Goal: Task Accomplishment & Management: Use online tool/utility

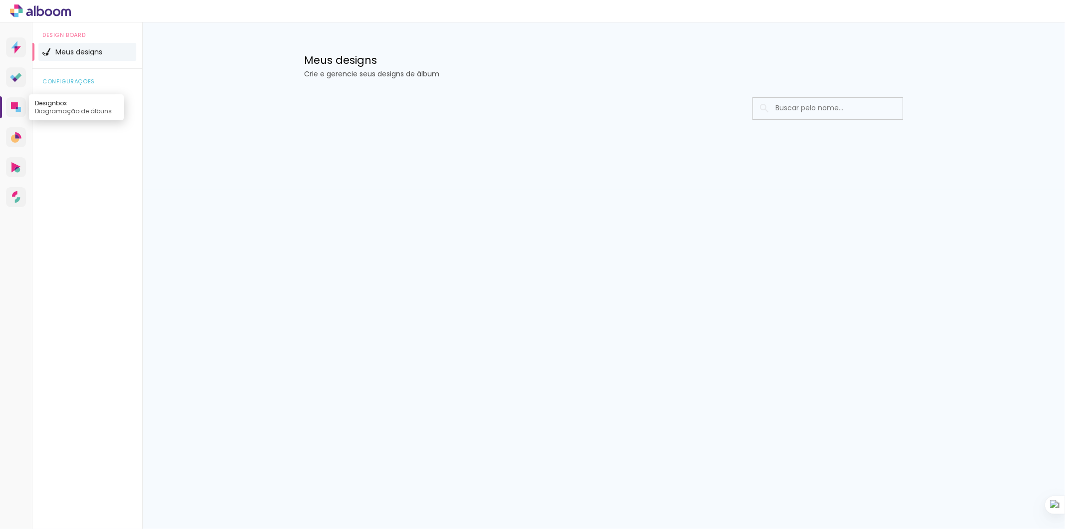
click at [17, 106] on icon at bounding box center [14, 105] width 7 height 7
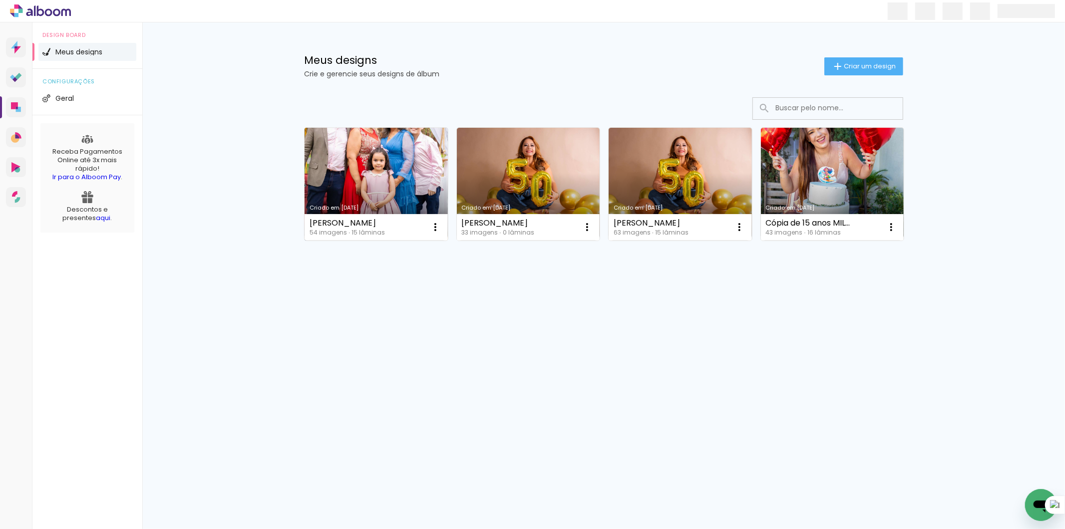
click at [396, 177] on link "Criado em [DATE]" at bounding box center [376, 184] width 143 height 113
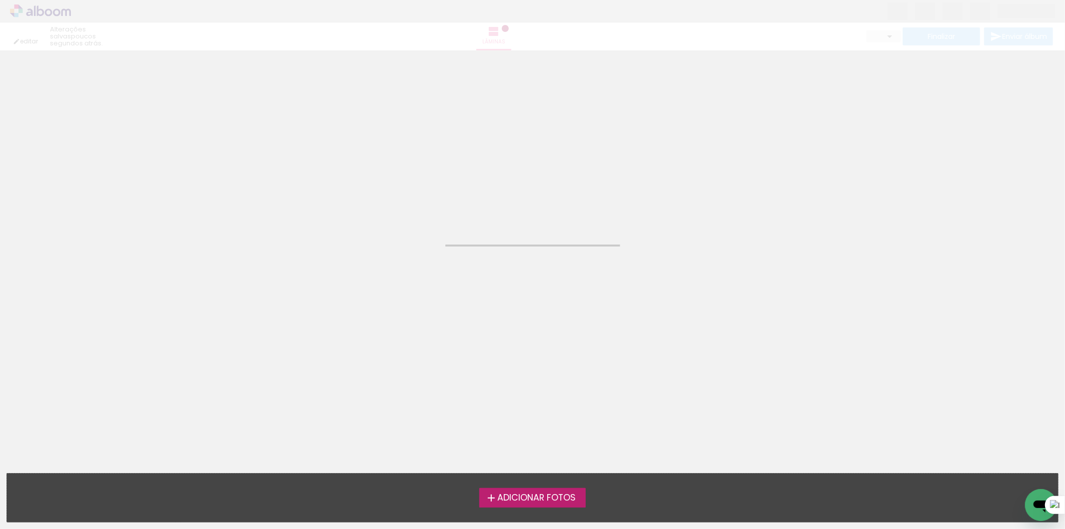
click at [521, 497] on span "Adicionar Fotos" at bounding box center [536, 498] width 78 height 9
click at [0, 0] on input "file" at bounding box center [0, 0] width 0 height 0
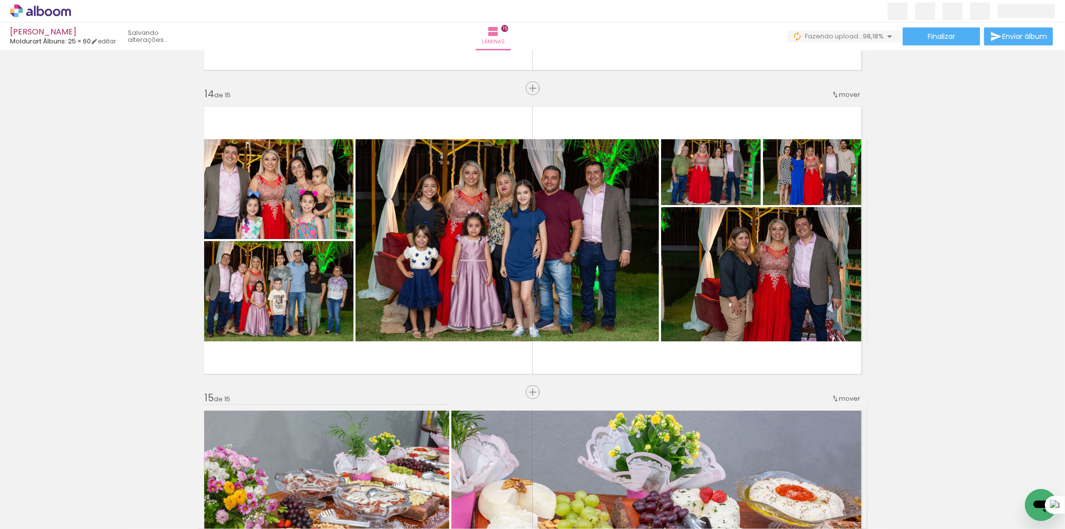
scroll to position [3938, 0]
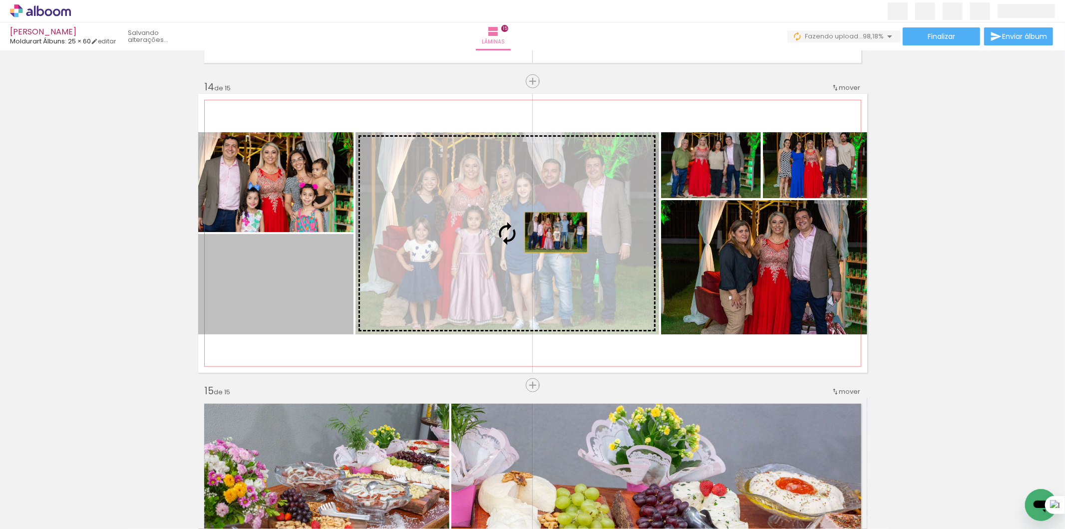
drag, startPoint x: 283, startPoint y: 289, endPoint x: 552, endPoint y: 232, distance: 274.9
click at [0, 0] on slot at bounding box center [0, 0] width 0 height 0
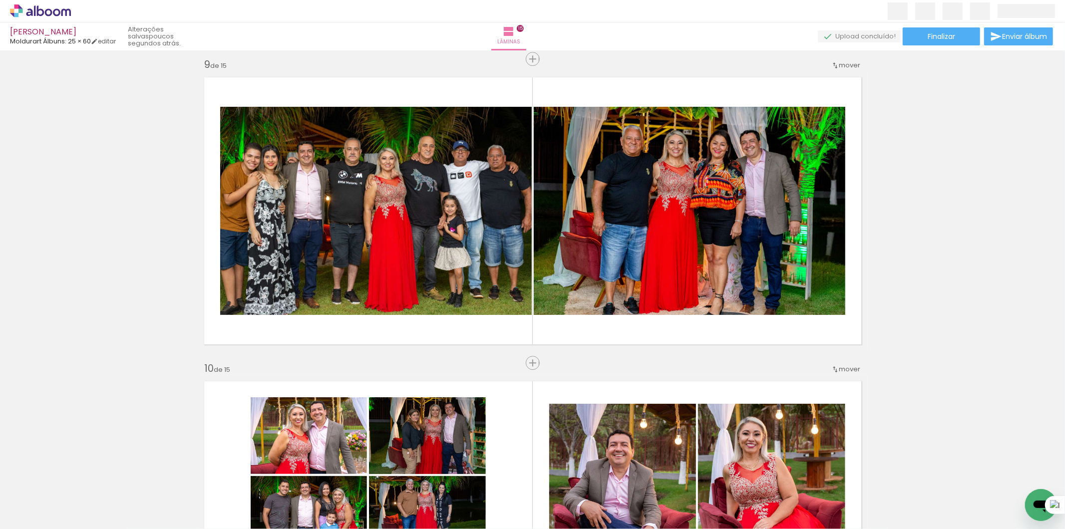
scroll to position [0, 2070]
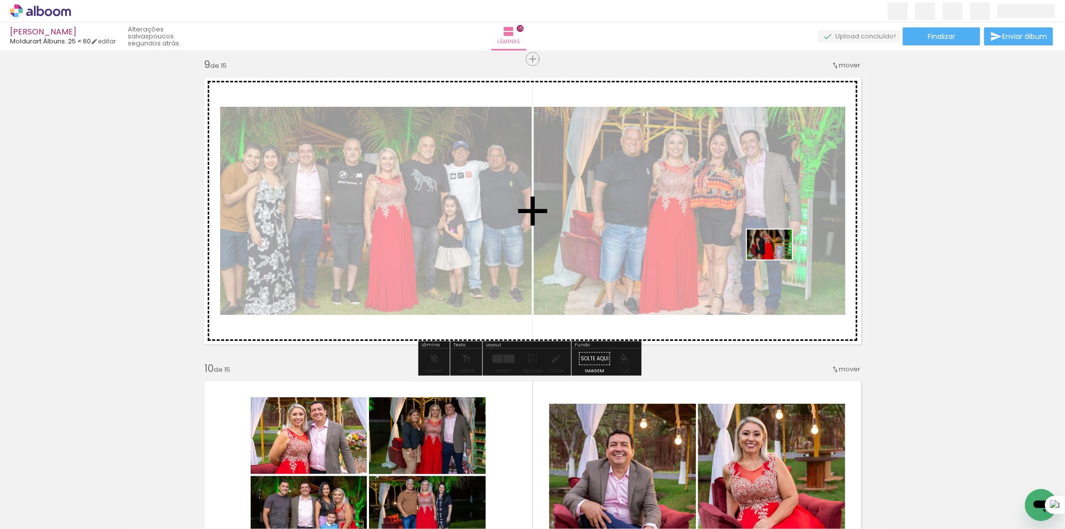
drag, startPoint x: 1055, startPoint y: 487, endPoint x: 777, endPoint y: 260, distance: 359.0
click at [777, 260] on quentale-workspace at bounding box center [532, 264] width 1065 height 529
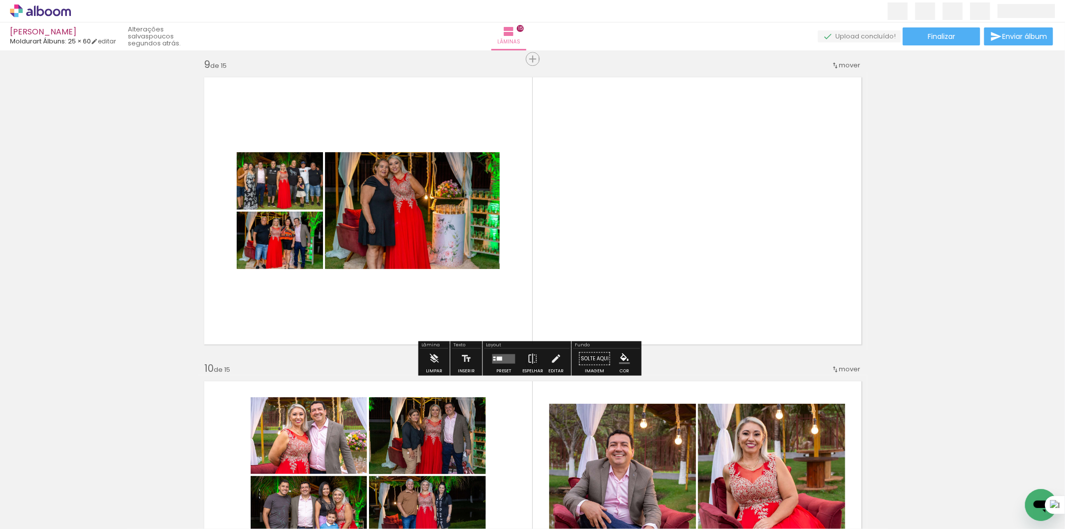
click at [497, 365] on div at bounding box center [503, 358] width 27 height 20
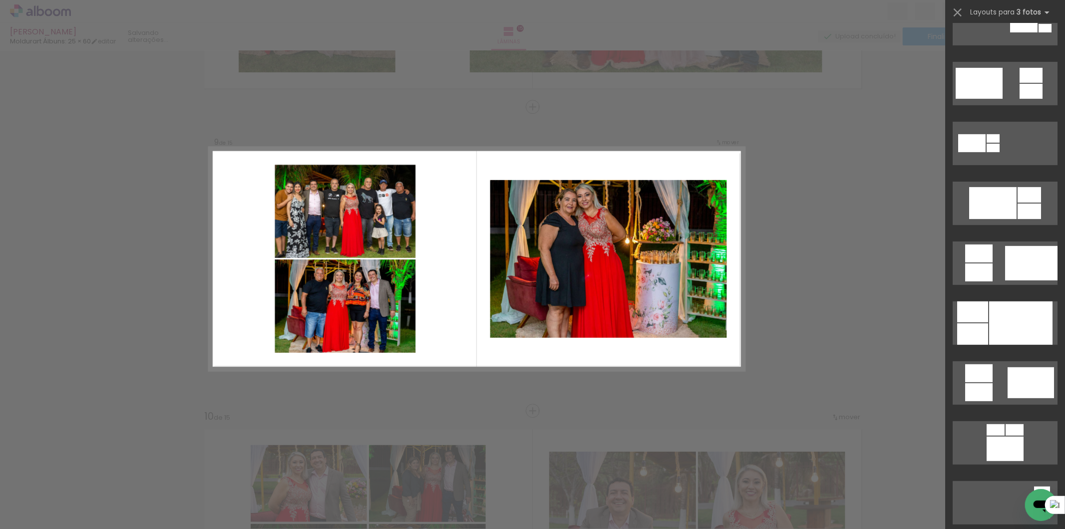
scroll to position [499, 0]
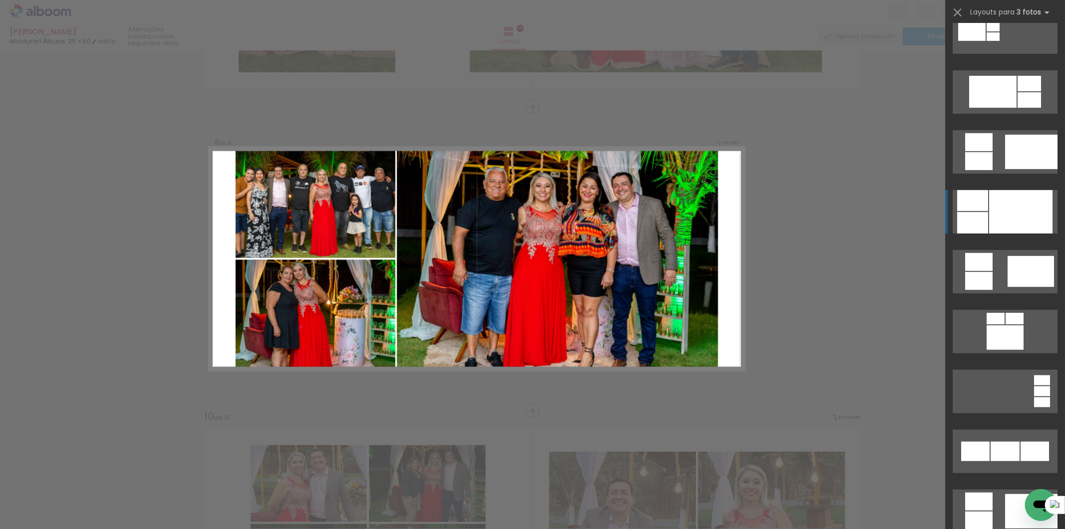
click at [1012, 212] on div at bounding box center [1020, 211] width 63 height 43
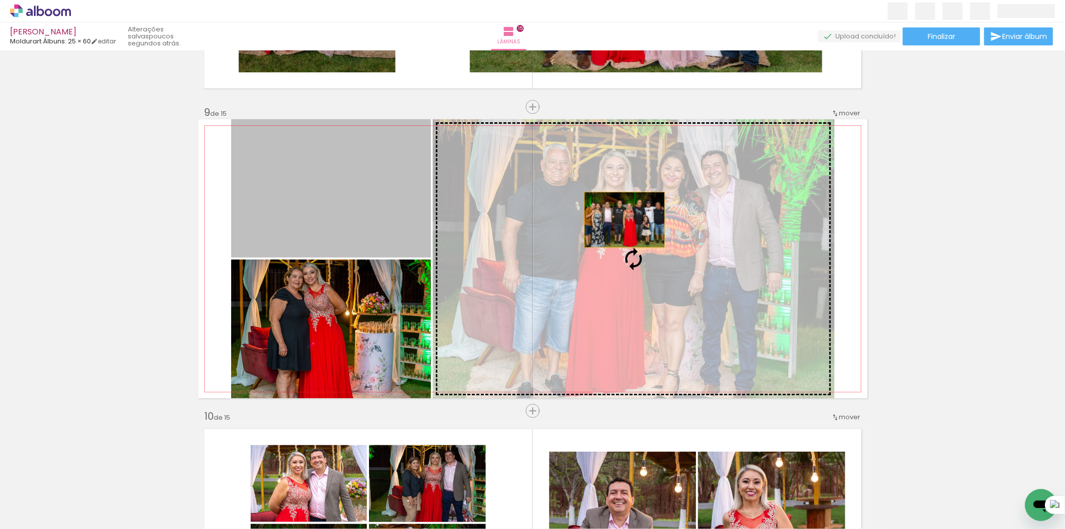
drag, startPoint x: 356, startPoint y: 179, endPoint x: 620, endPoint y: 220, distance: 266.7
click at [0, 0] on slot at bounding box center [0, 0] width 0 height 0
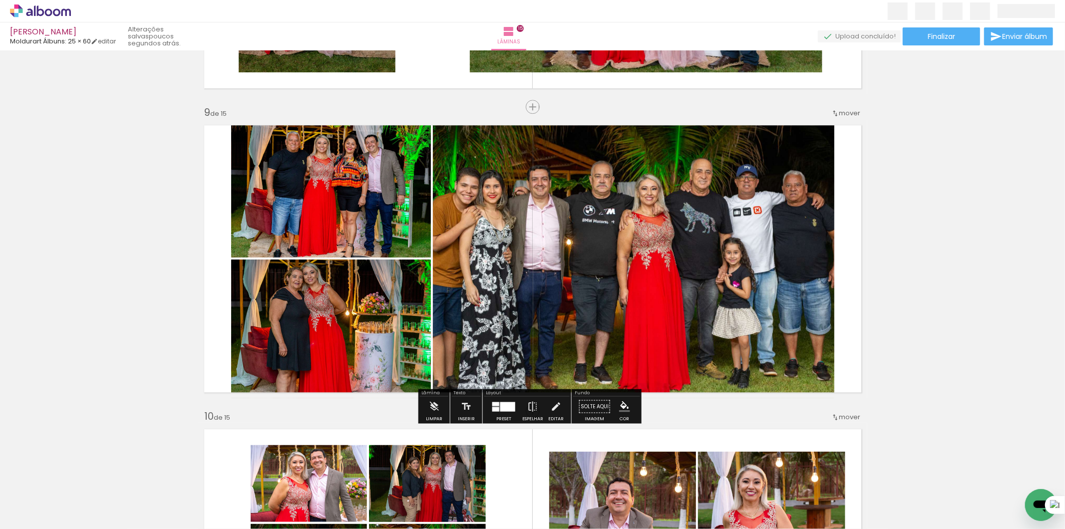
click at [738, 267] on quentale-photo at bounding box center [633, 258] width 401 height 279
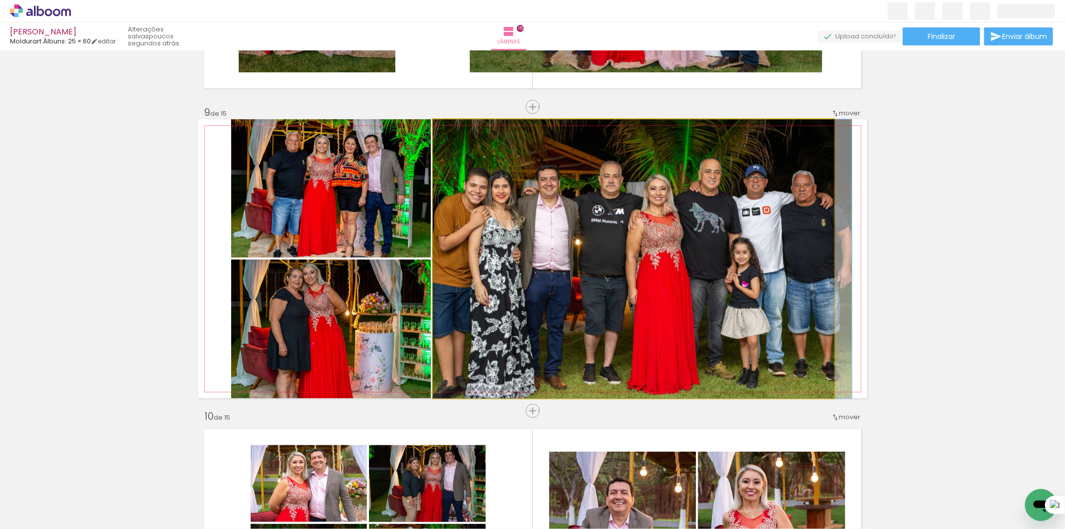
drag, startPoint x: 705, startPoint y: 256, endPoint x: 730, endPoint y: 259, distance: 25.1
click at [756, 262] on quentale-photo at bounding box center [633, 258] width 401 height 279
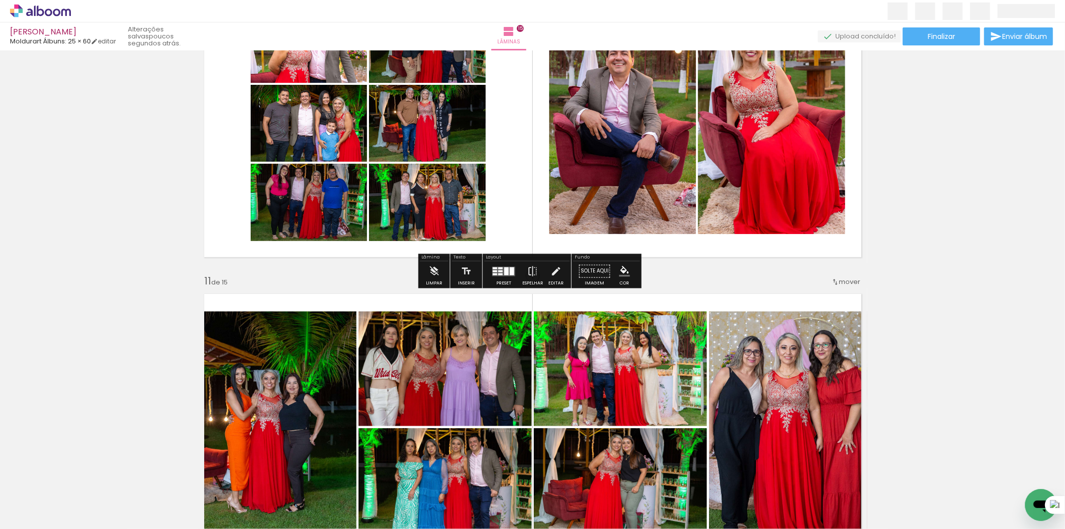
scroll to position [2836, 0]
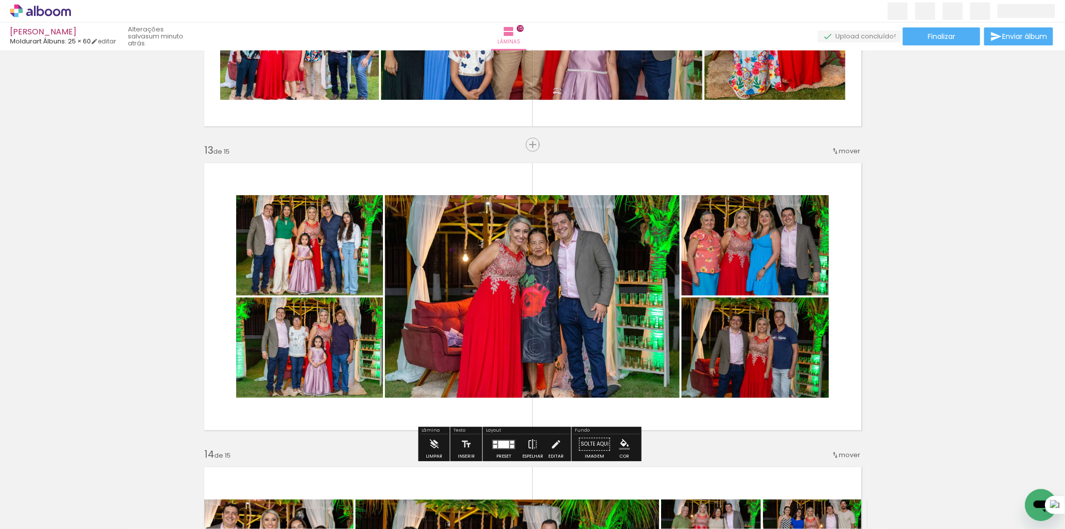
scroll to position [3605, 0]
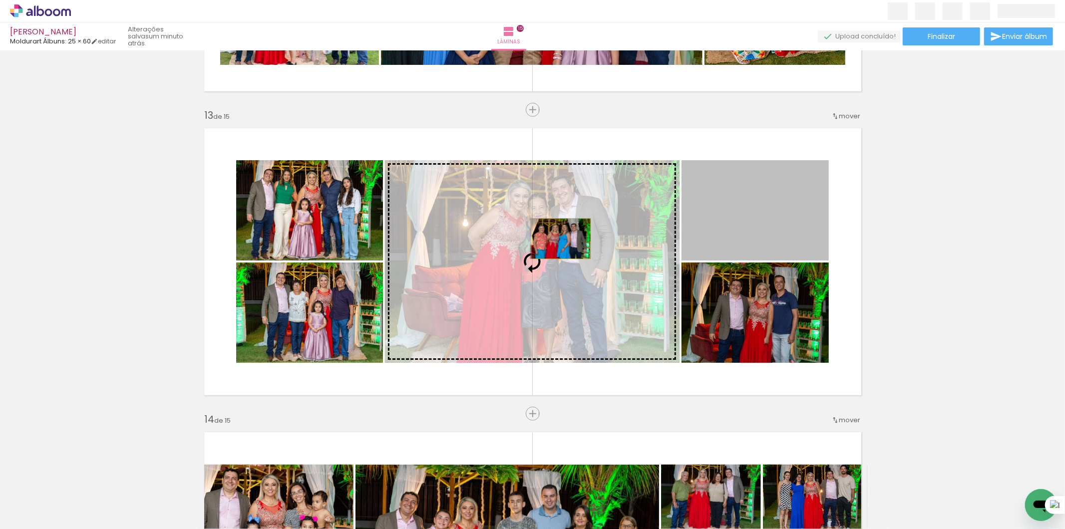
drag, startPoint x: 764, startPoint y: 205, endPoint x: 557, endPoint y: 239, distance: 209.9
click at [0, 0] on slot at bounding box center [0, 0] width 0 height 0
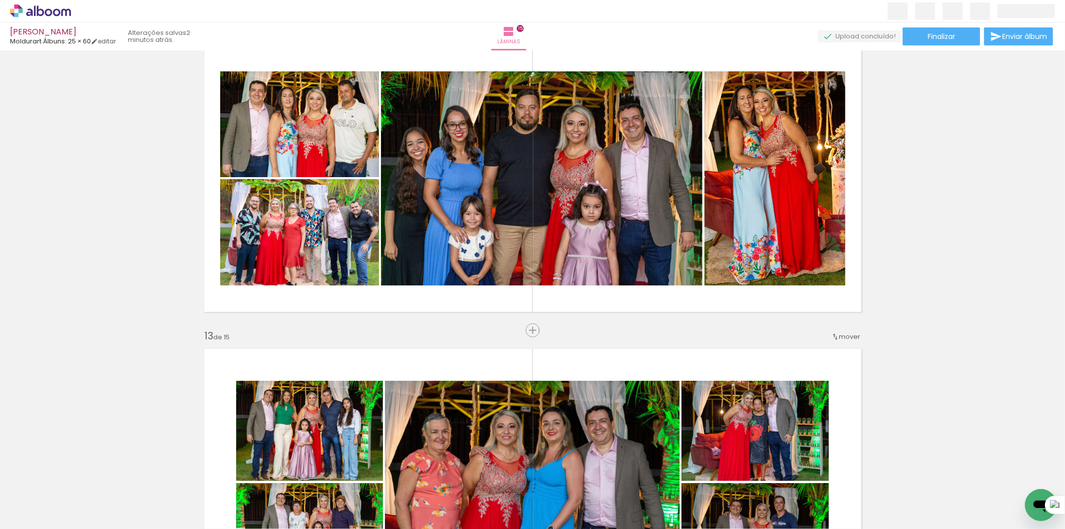
scroll to position [3383, 0]
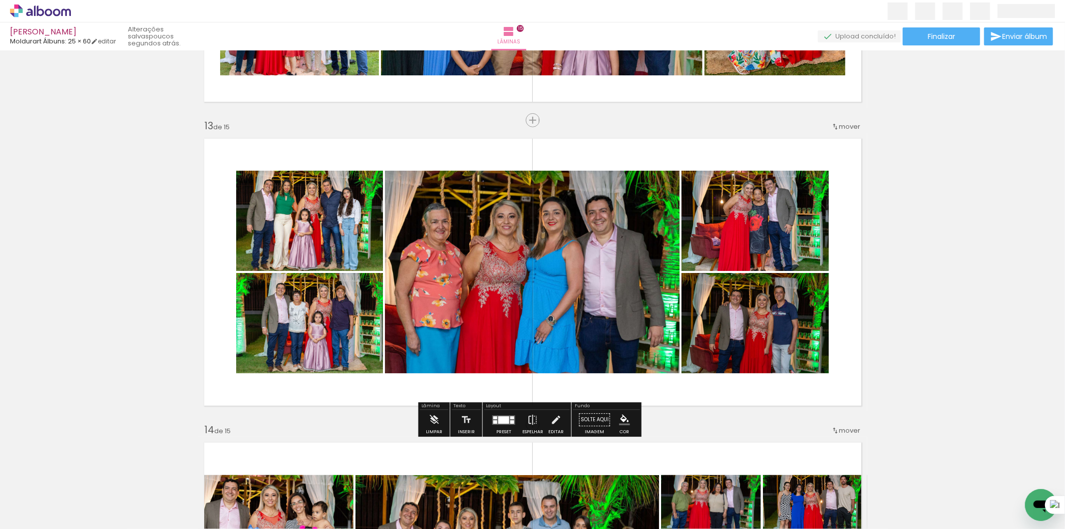
scroll to position [3605, 0]
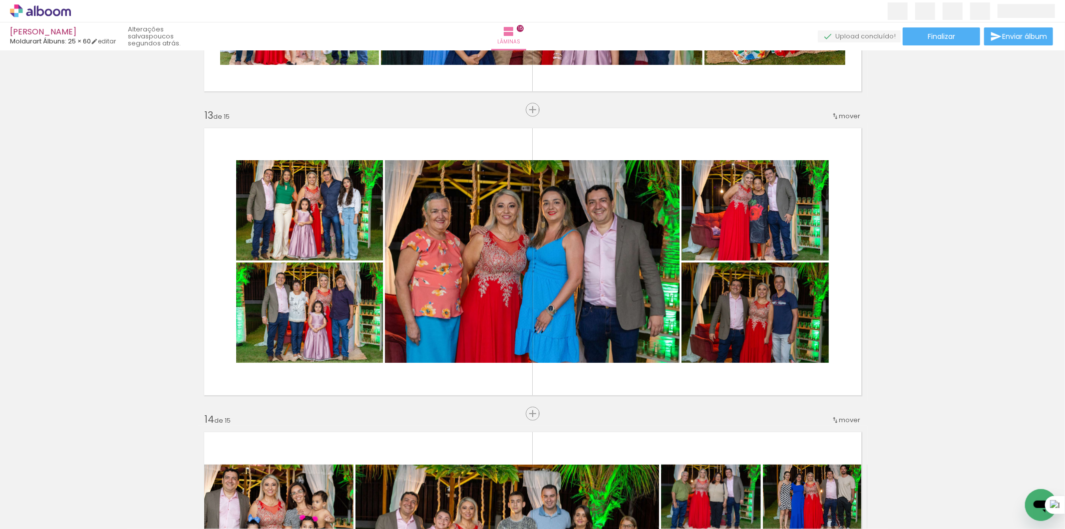
click at [41, 514] on span "Adicionar Fotos" at bounding box center [35, 515] width 30 height 11
click at [0, 0] on input "file" at bounding box center [0, 0] width 0 height 0
click at [36, 515] on span "Adicionar Fotos" at bounding box center [35, 515] width 30 height 11
click at [0, 0] on input "file" at bounding box center [0, 0] width 0 height 0
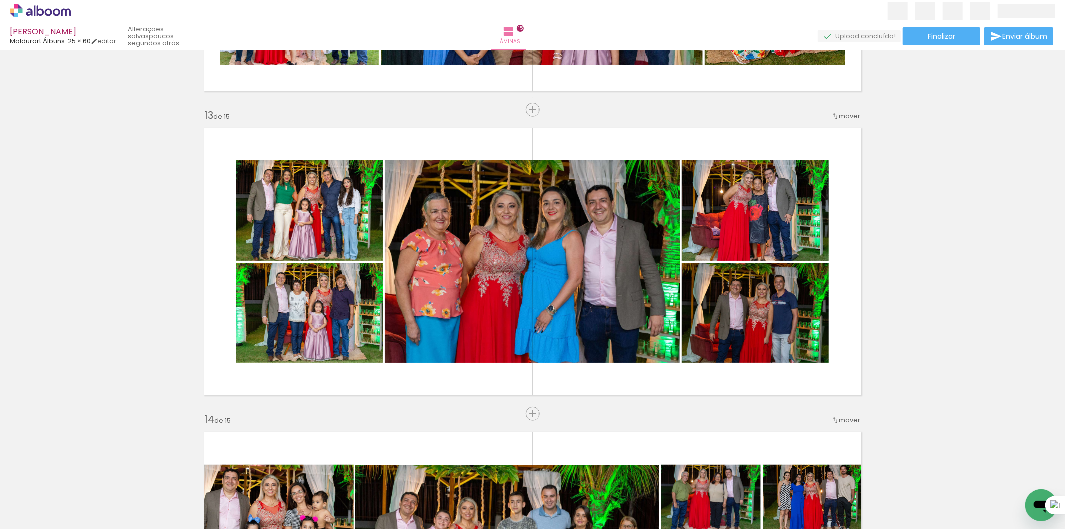
scroll to position [0, 2207]
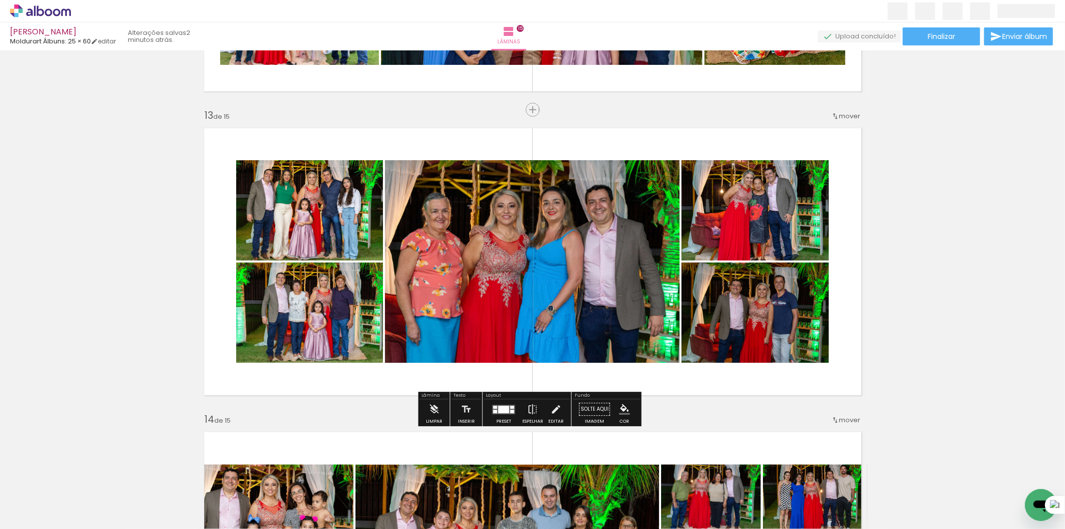
click at [328, 223] on quentale-photo at bounding box center [309, 210] width 147 height 100
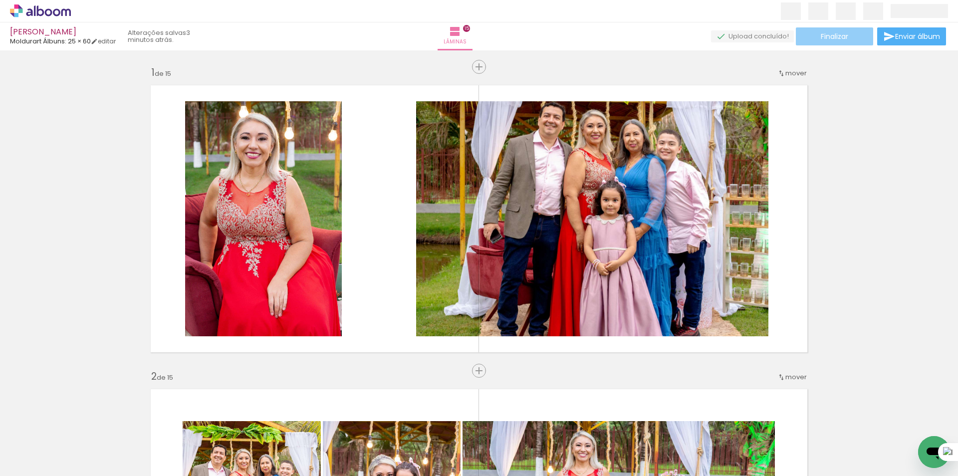
click at [830, 40] on span "Finalizar" at bounding box center [834, 36] width 27 height 7
click at [830, 41] on body "link( href="../../bower_components/polymer/polymer.html" rel="import" ) picture…" at bounding box center [479, 238] width 958 height 476
click at [833, 40] on span "Finalizar" at bounding box center [834, 36] width 27 height 7
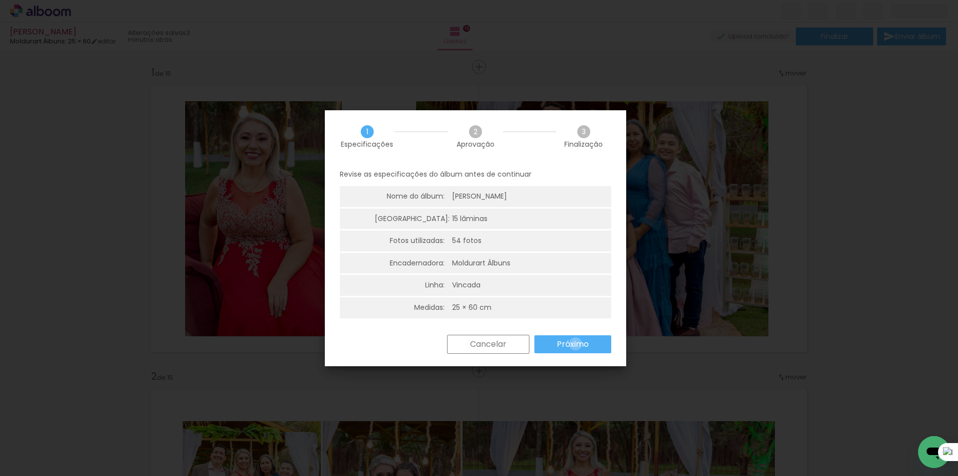
click at [0, 0] on slot "Próximo" at bounding box center [0, 0] width 0 height 0
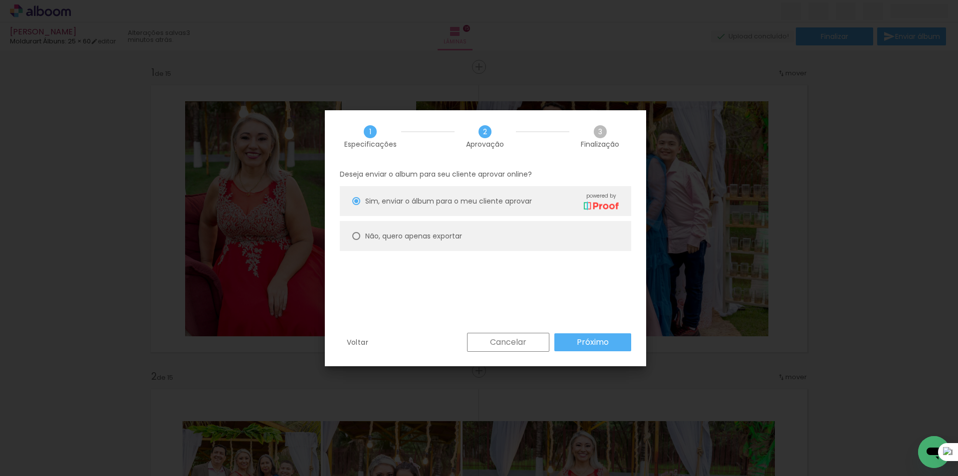
click at [0, 0] on slot "Não, quero apenas exportar" at bounding box center [0, 0] width 0 height 0
type paper-radio-button "on"
click at [600, 336] on paper-button "Próximo" at bounding box center [593, 342] width 77 height 18
type input "Alta, 300 DPI"
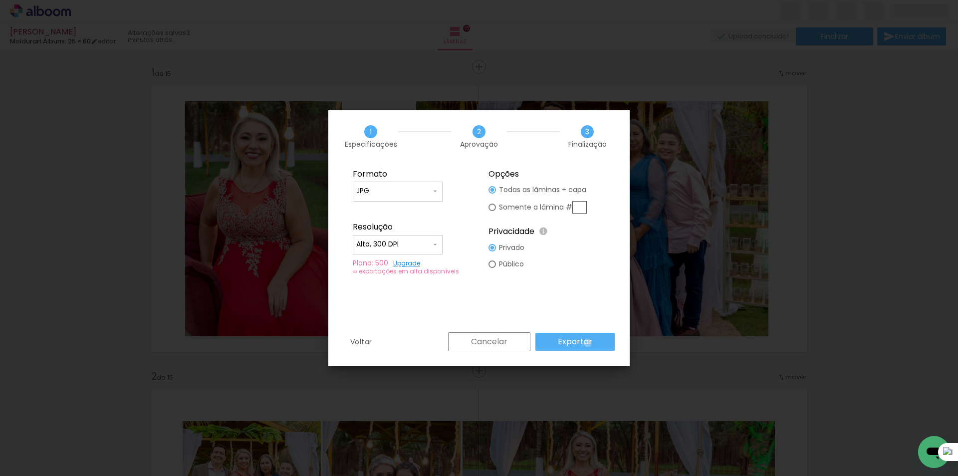
click at [0, 0] on slot "Exportar" at bounding box center [0, 0] width 0 height 0
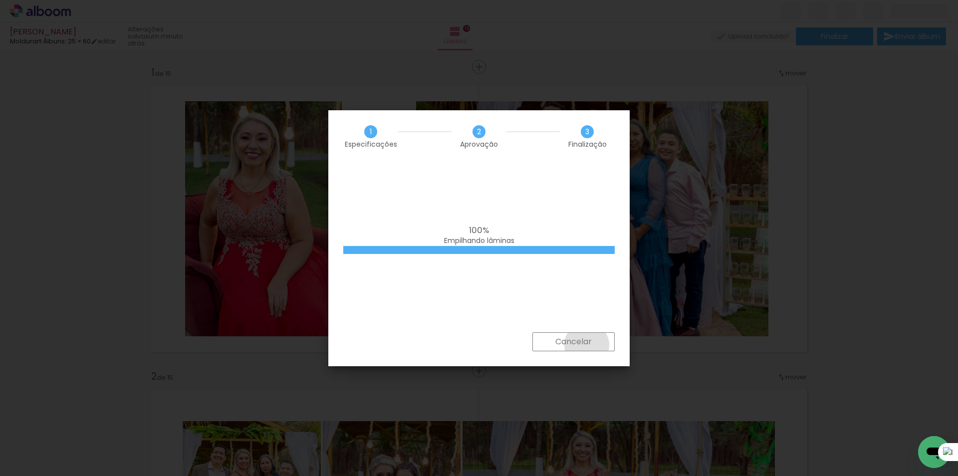
click at [0, 0] on slot "Cancelar" at bounding box center [0, 0] width 0 height 0
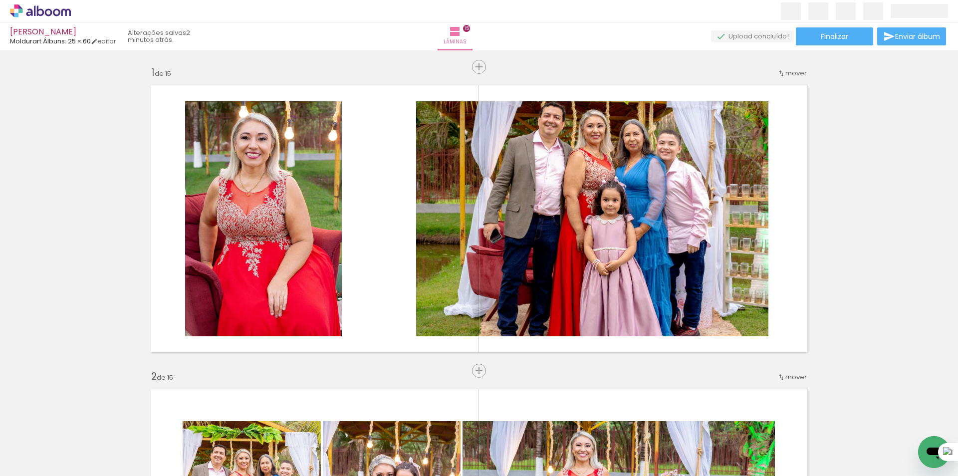
scroll to position [0, 2481]
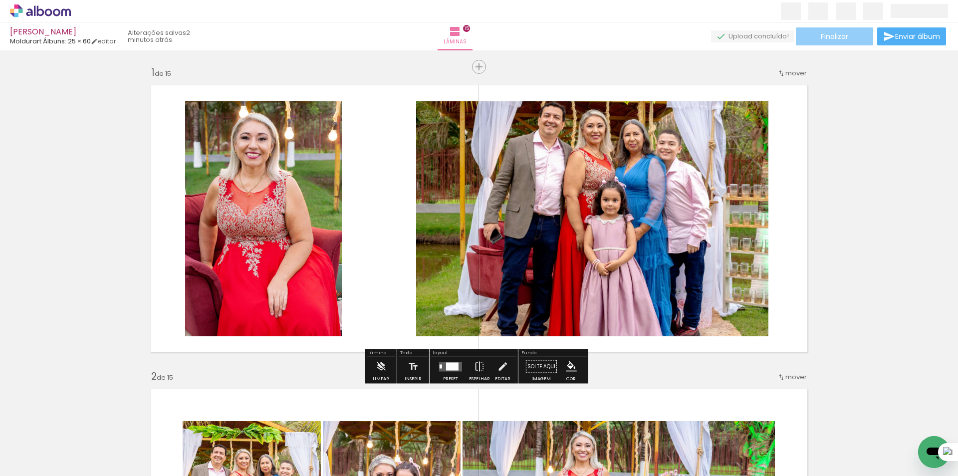
click at [837, 39] on span "Finalizar" at bounding box center [834, 36] width 27 height 7
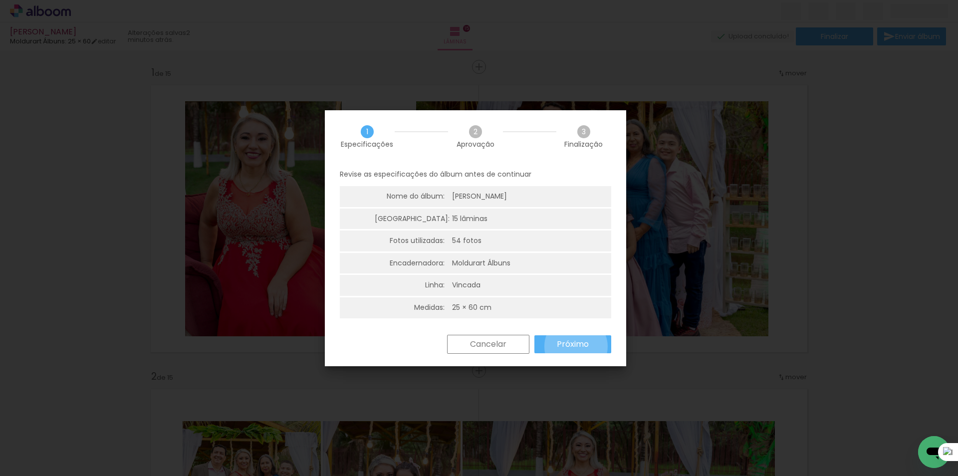
click at [0, 0] on slot "Próximo" at bounding box center [0, 0] width 0 height 0
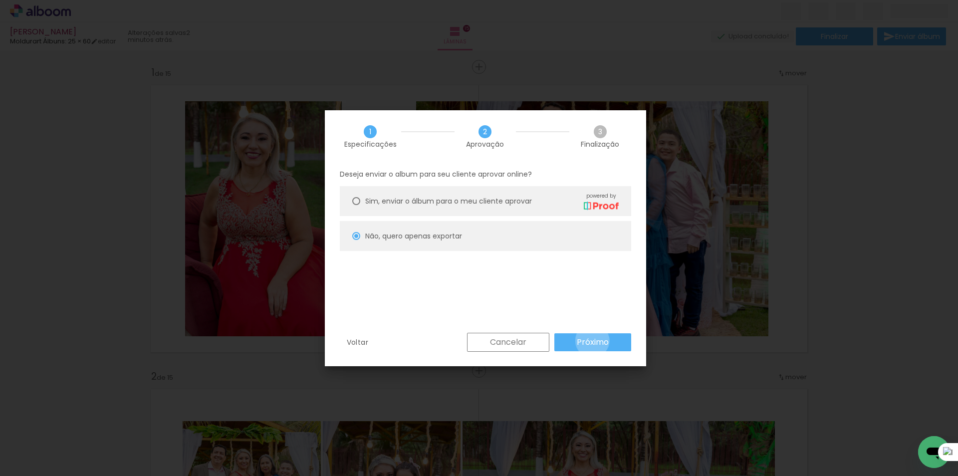
click at [0, 0] on slot "Próximo" at bounding box center [0, 0] width 0 height 0
type input "Alta, 300 DPI"
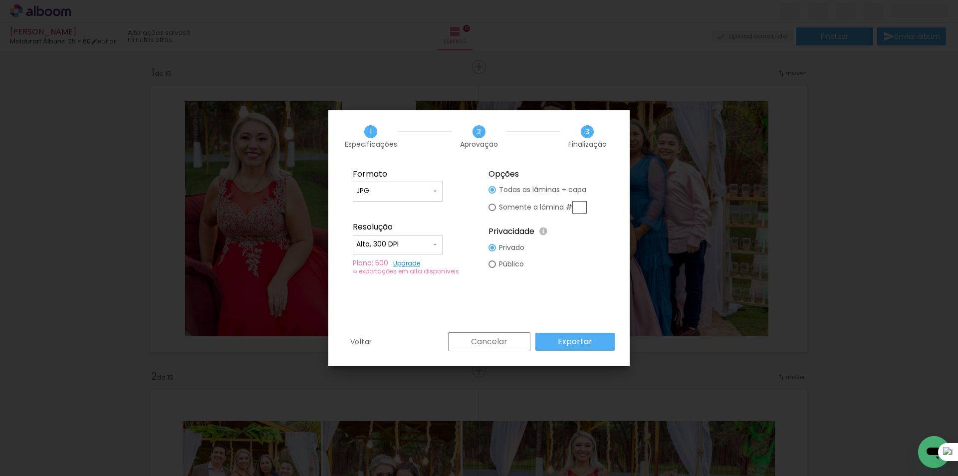
click at [0, 0] on slot "Exportar" at bounding box center [0, 0] width 0 height 0
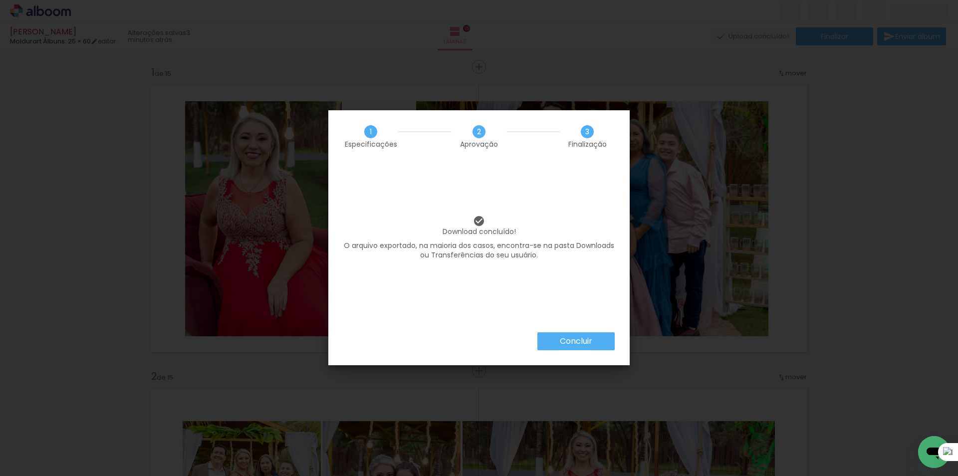
scroll to position [0, 2481]
click at [0, 0] on slot "Concluir" at bounding box center [0, 0] width 0 height 0
